Goal: Task Accomplishment & Management: Use online tool/utility

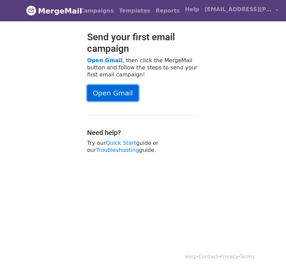
click at [108, 91] on link "Open Gmail" at bounding box center [113, 93] width 52 height 16
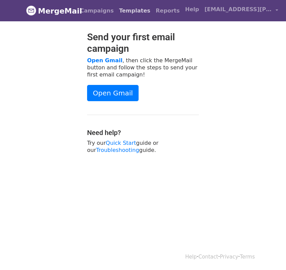
click at [132, 15] on link "Templates" at bounding box center [134, 11] width 37 height 14
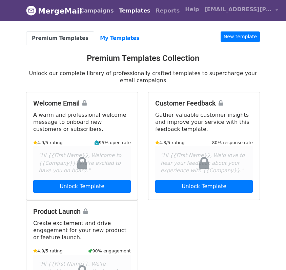
click at [102, 12] on link "Campaigns" at bounding box center [96, 11] width 39 height 14
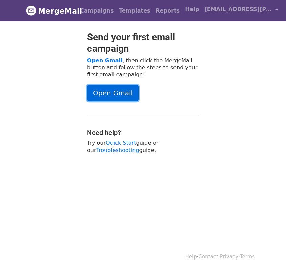
click at [117, 90] on link "Open Gmail" at bounding box center [113, 93] width 52 height 16
